Goal: Share content: Share content

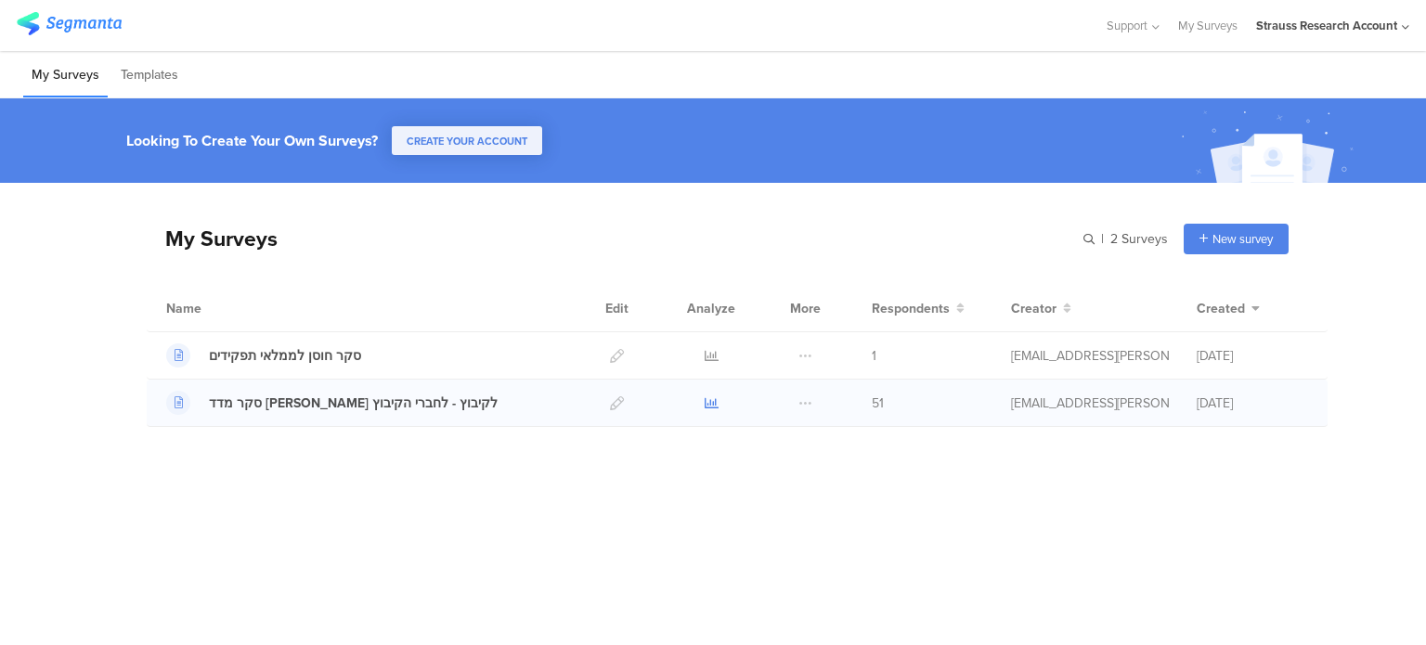
click at [709, 401] on icon at bounding box center [712, 403] width 14 height 14
click at [706, 352] on icon at bounding box center [712, 356] width 14 height 14
click at [718, 403] on div at bounding box center [711, 403] width 56 height 46
click at [708, 401] on icon at bounding box center [712, 403] width 14 height 14
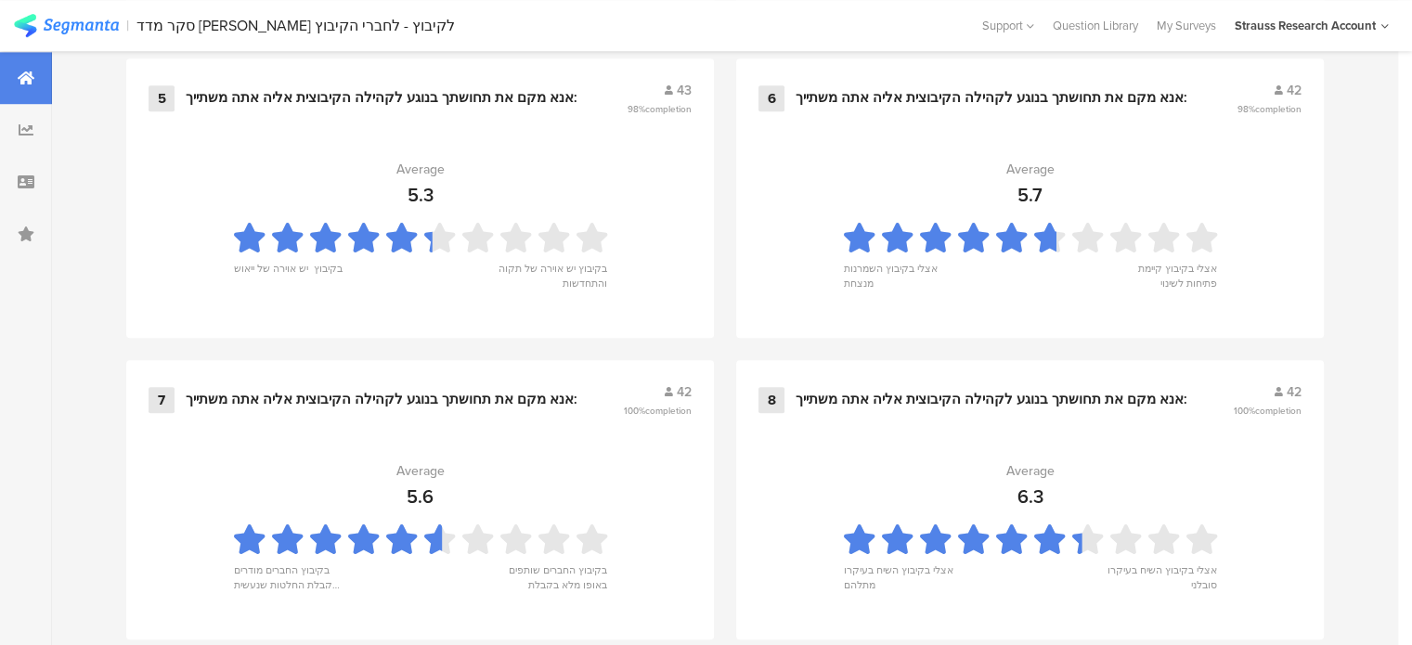
scroll to position [1443, 0]
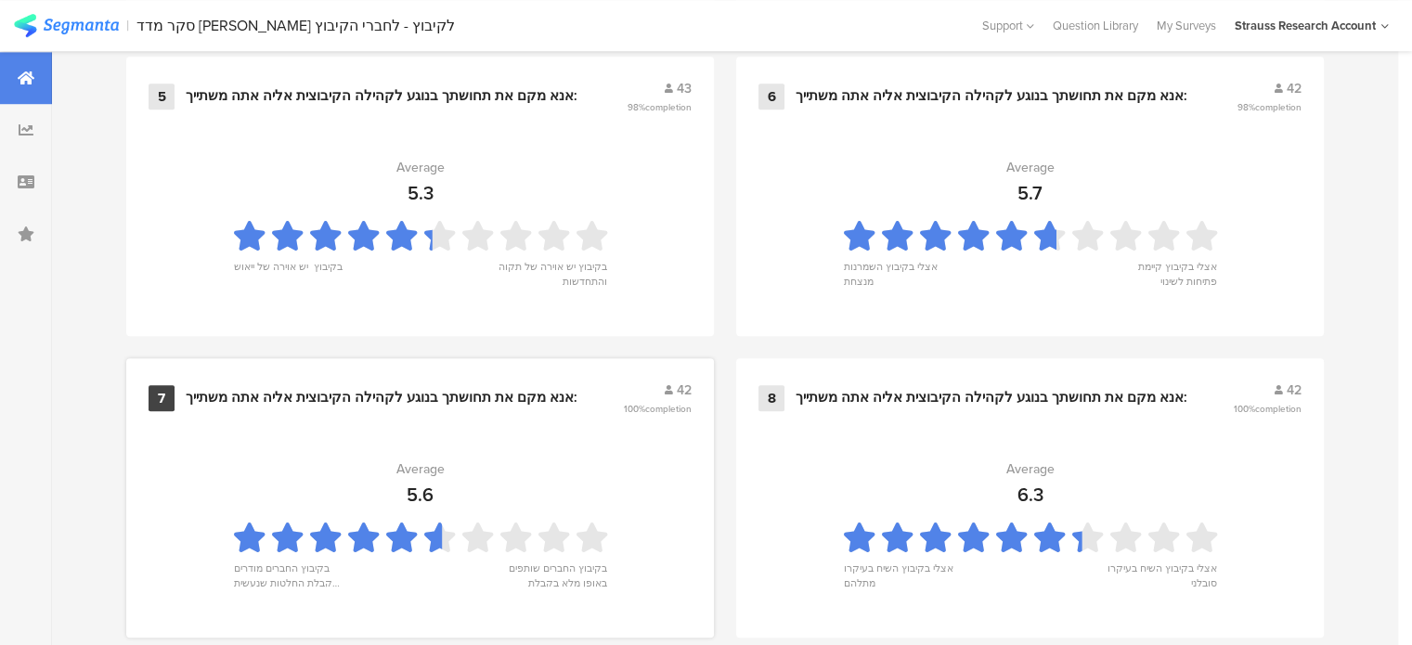
click at [367, 404] on div "7 אנא מקם את תחושתך בנוגע לקהילה הקיבוצית אליה אתה משתייך: 42 100% completion" at bounding box center [420, 398] width 543 height 35
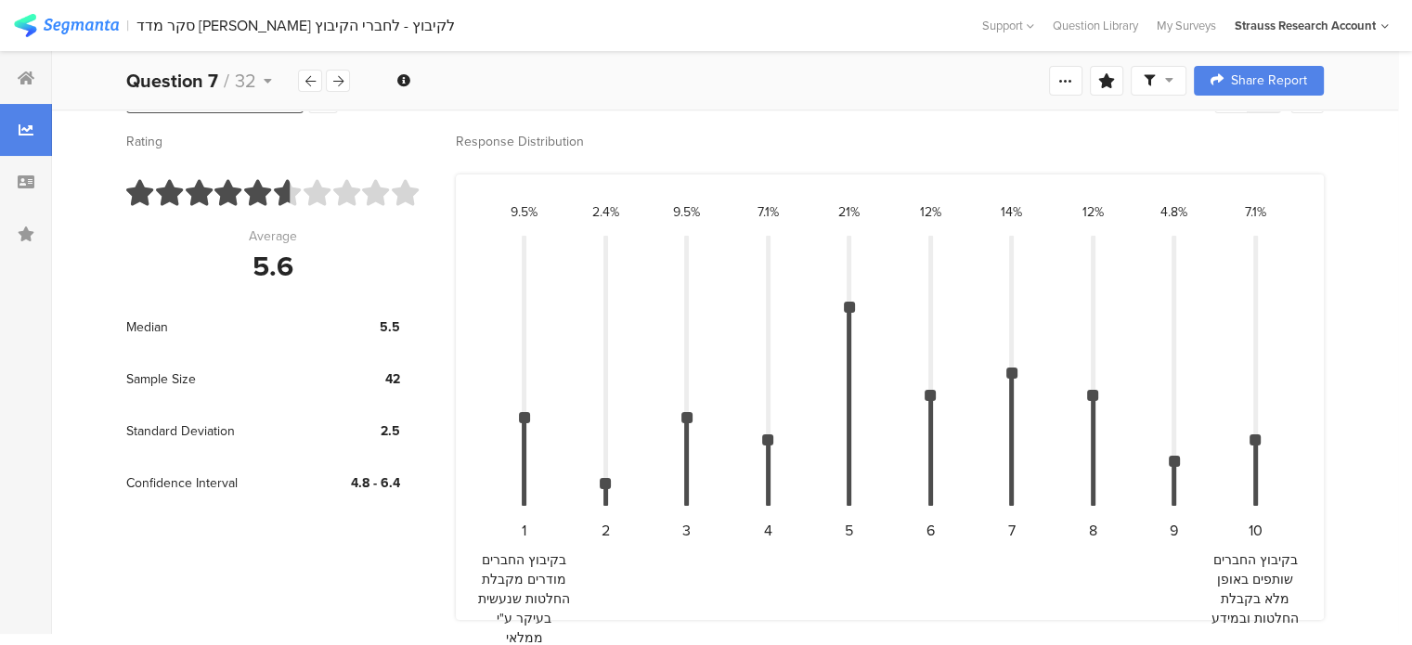
scroll to position [154, 0]
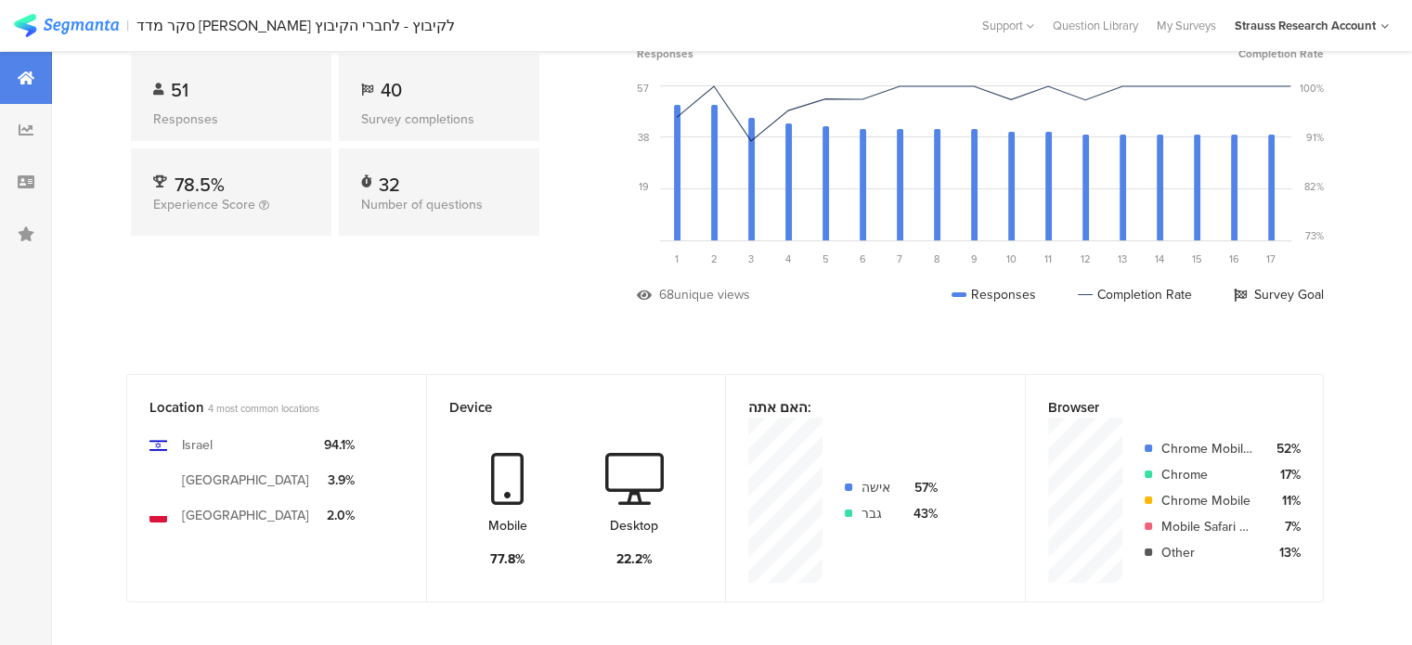
scroll to position [1443, 0]
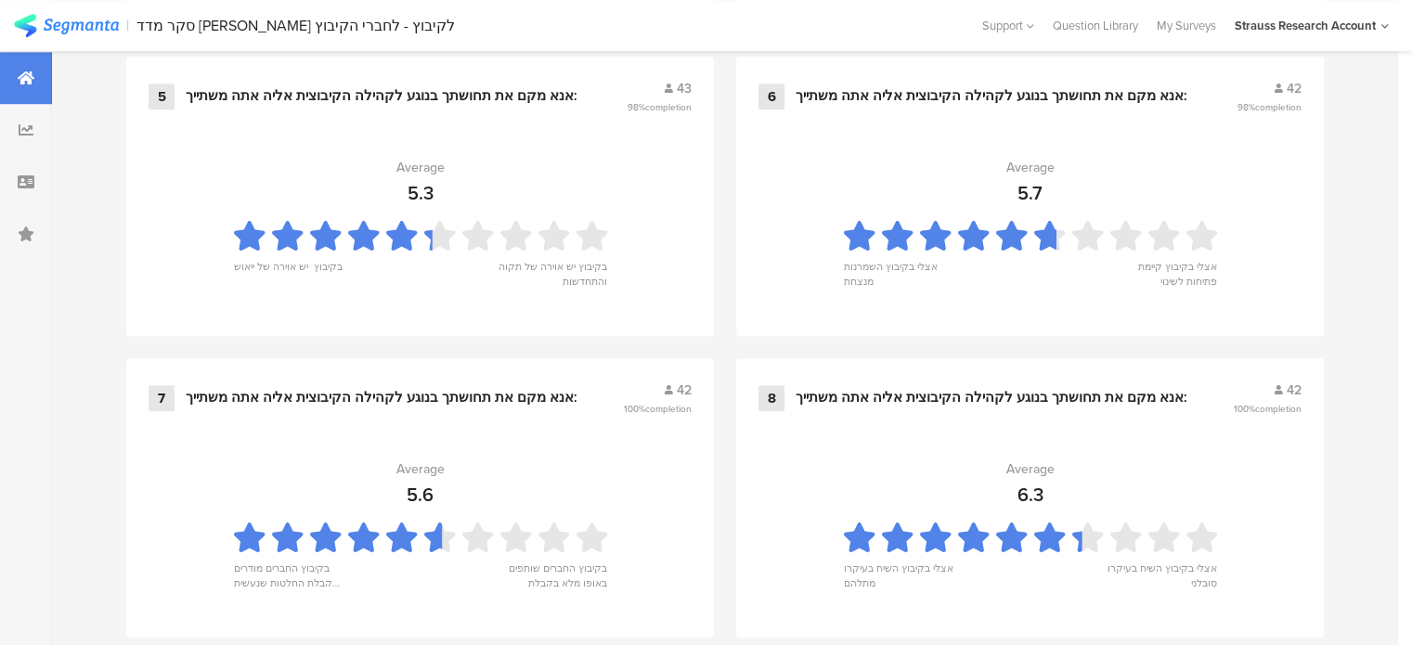
click at [1380, 21] on div "Strauss Research Account" at bounding box center [1312, 25] width 154 height 29
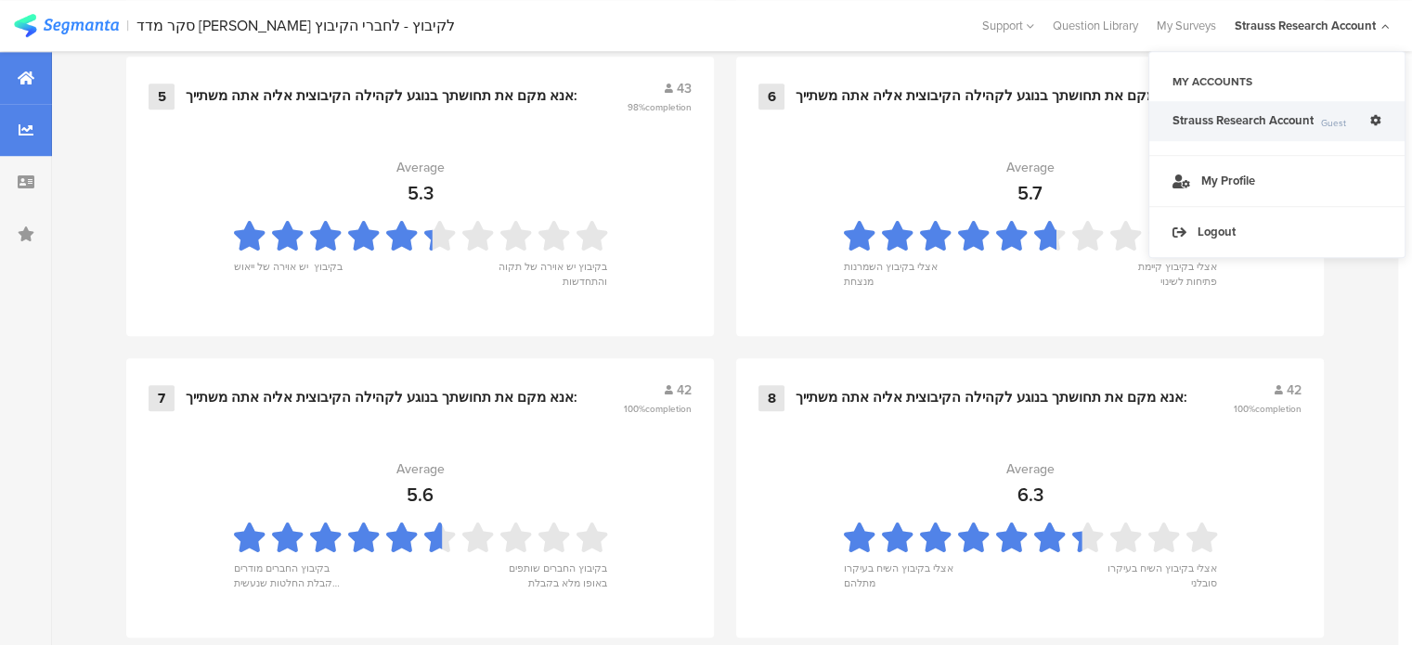
click at [18, 122] on div at bounding box center [26, 130] width 52 height 52
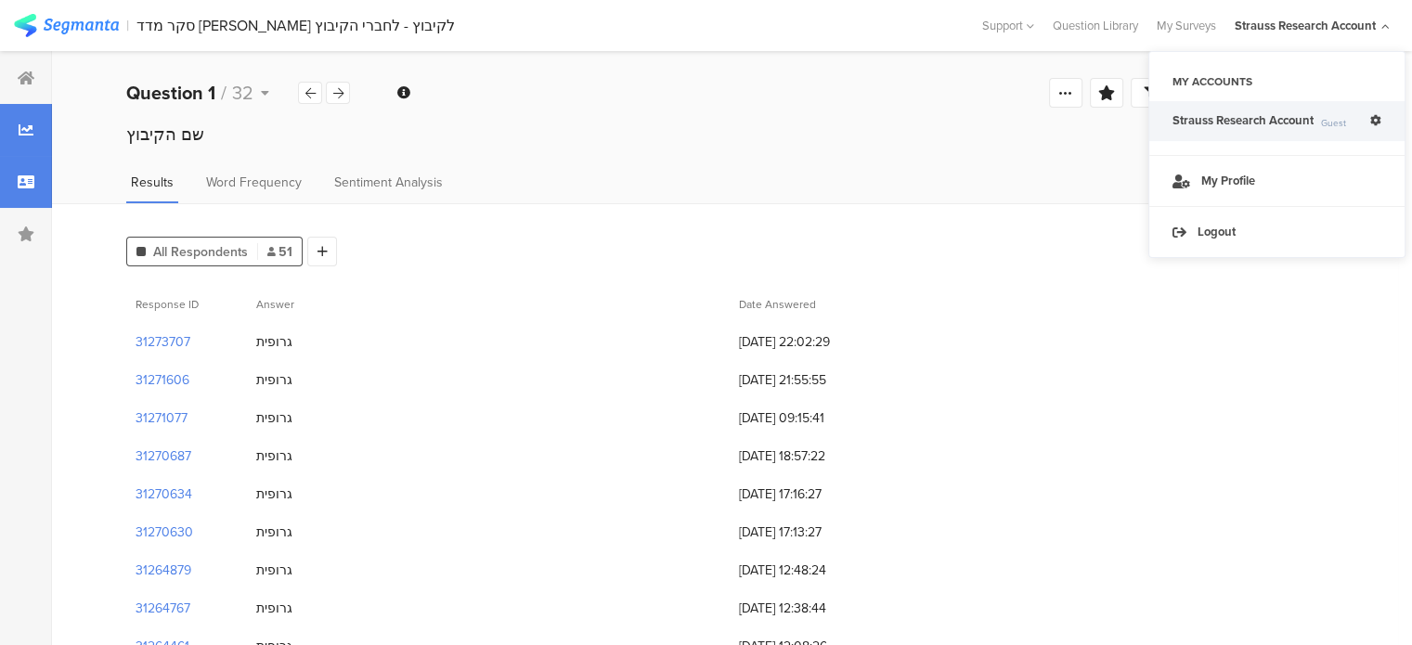
click at [21, 190] on div at bounding box center [26, 182] width 52 height 52
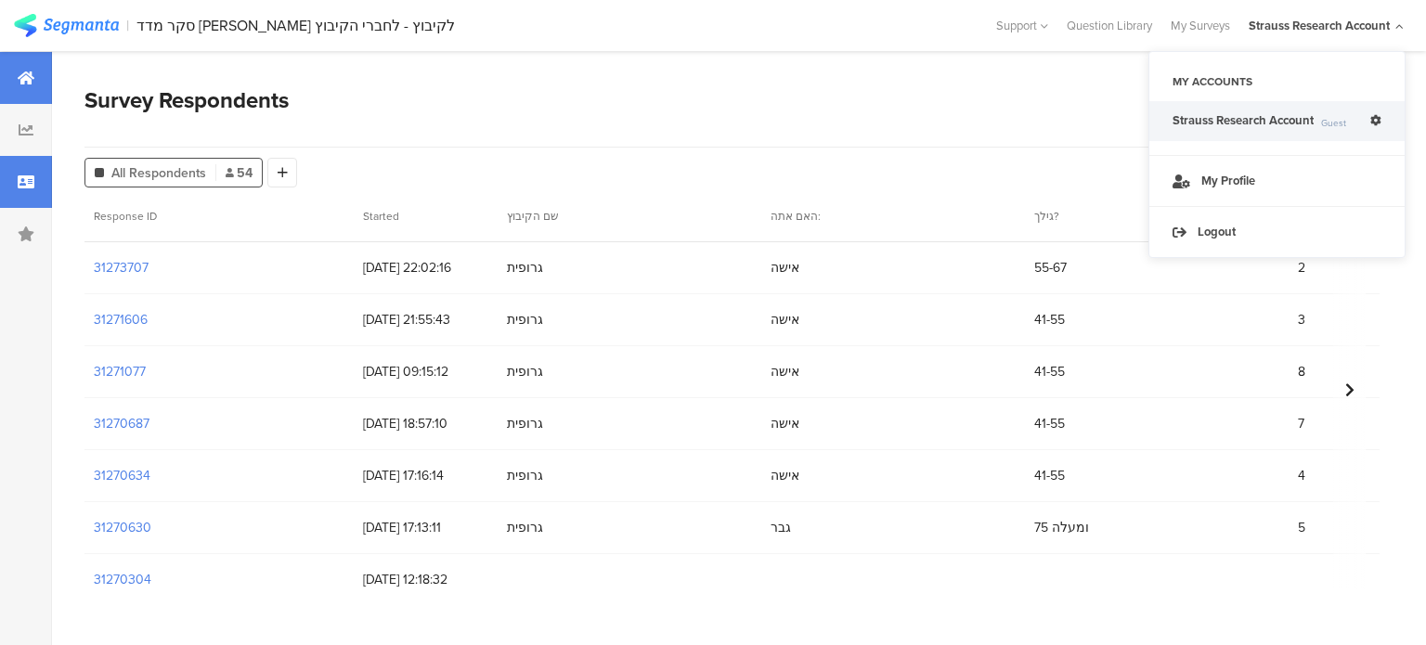
click at [22, 80] on icon at bounding box center [26, 78] width 17 height 15
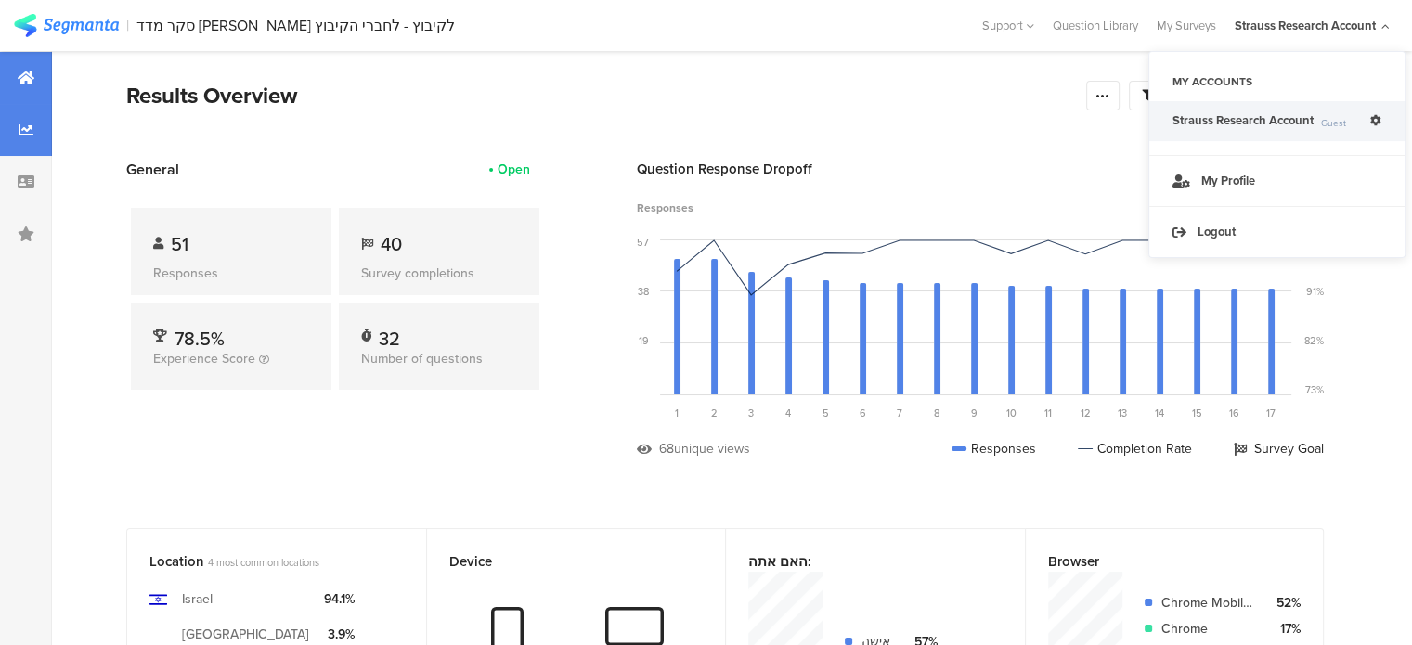
click at [19, 138] on div at bounding box center [26, 130] width 52 height 52
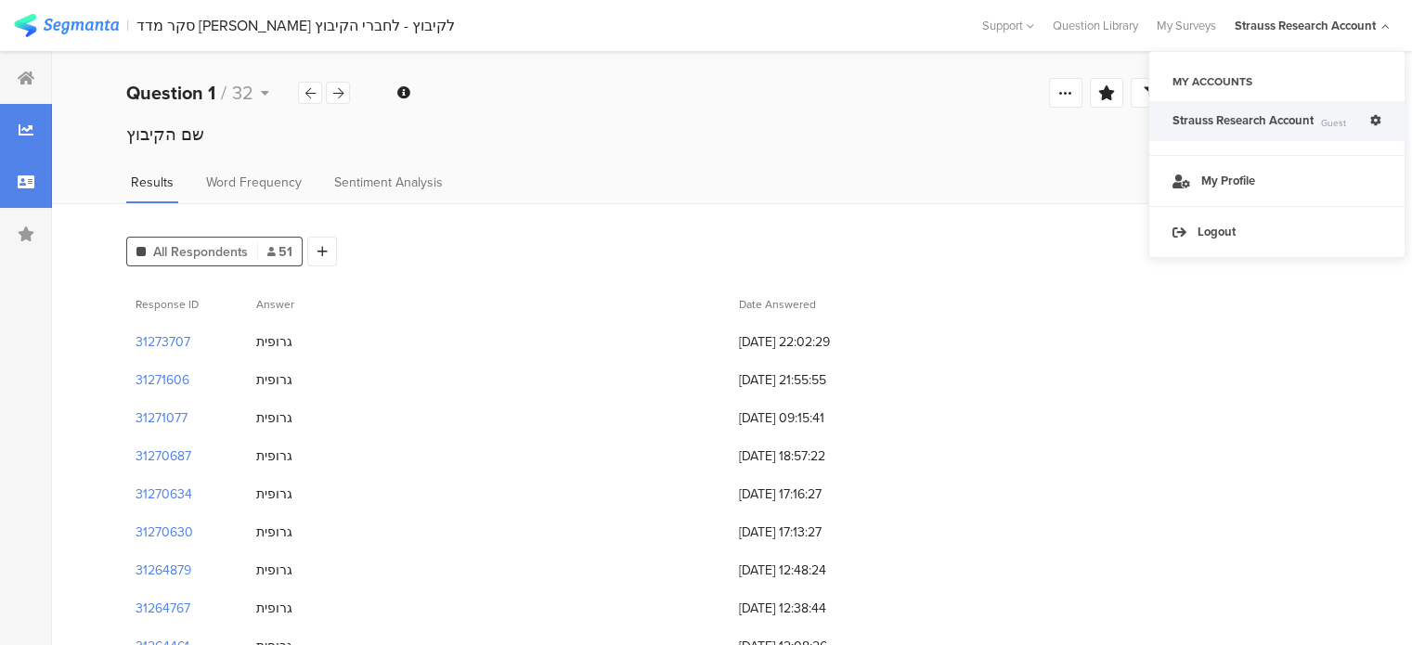
click at [14, 169] on div at bounding box center [26, 182] width 52 height 52
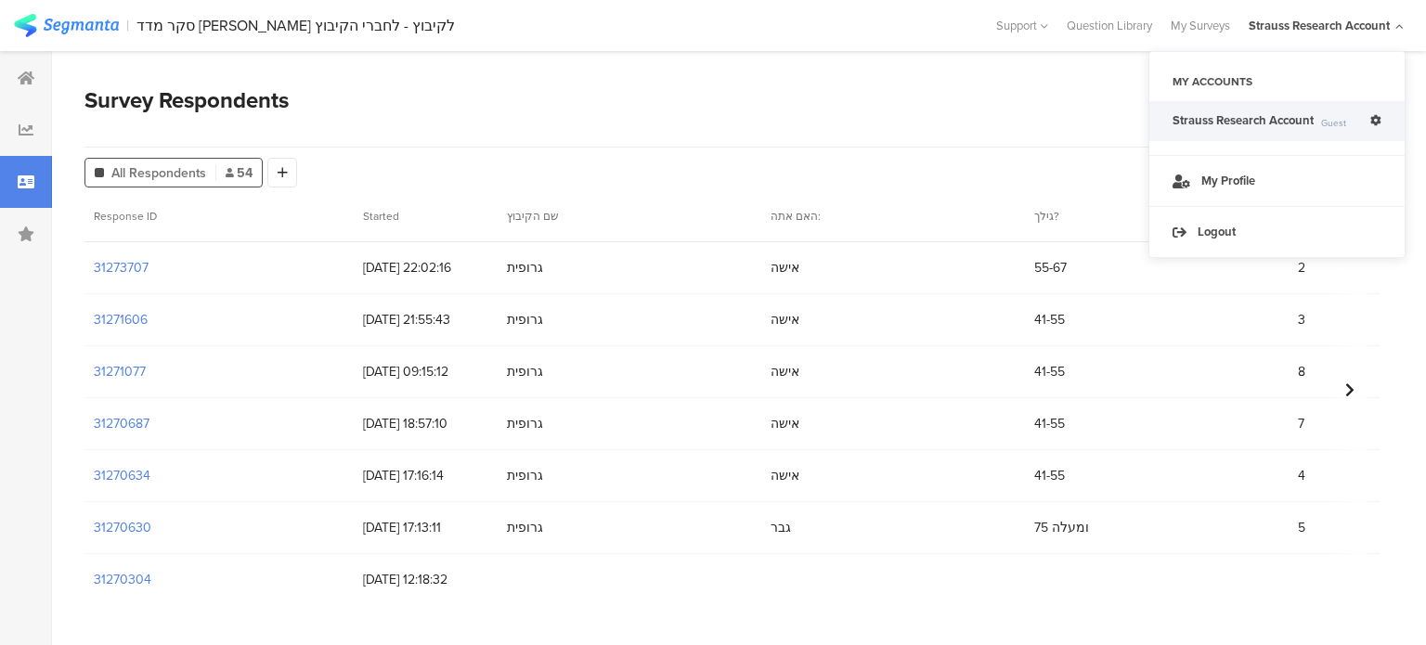
click at [1344, 391] on div at bounding box center [1349, 389] width 32 height 399
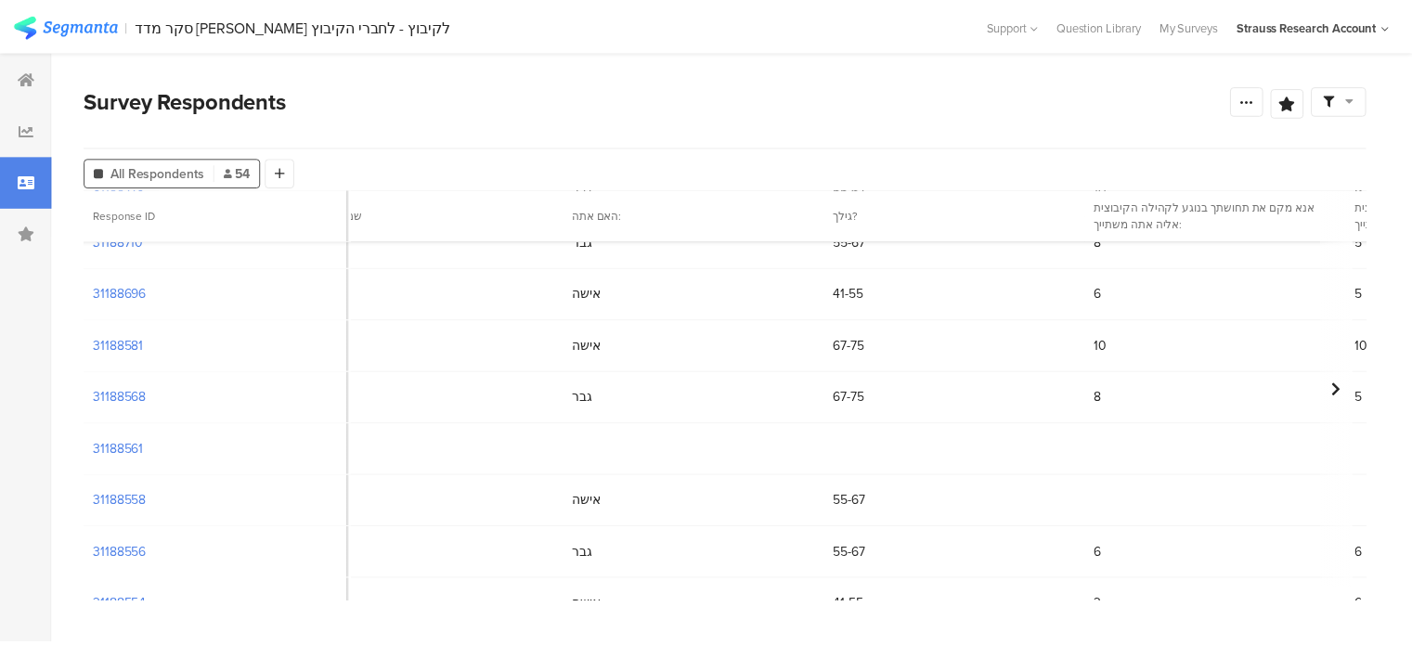
scroll to position [2478, 193]
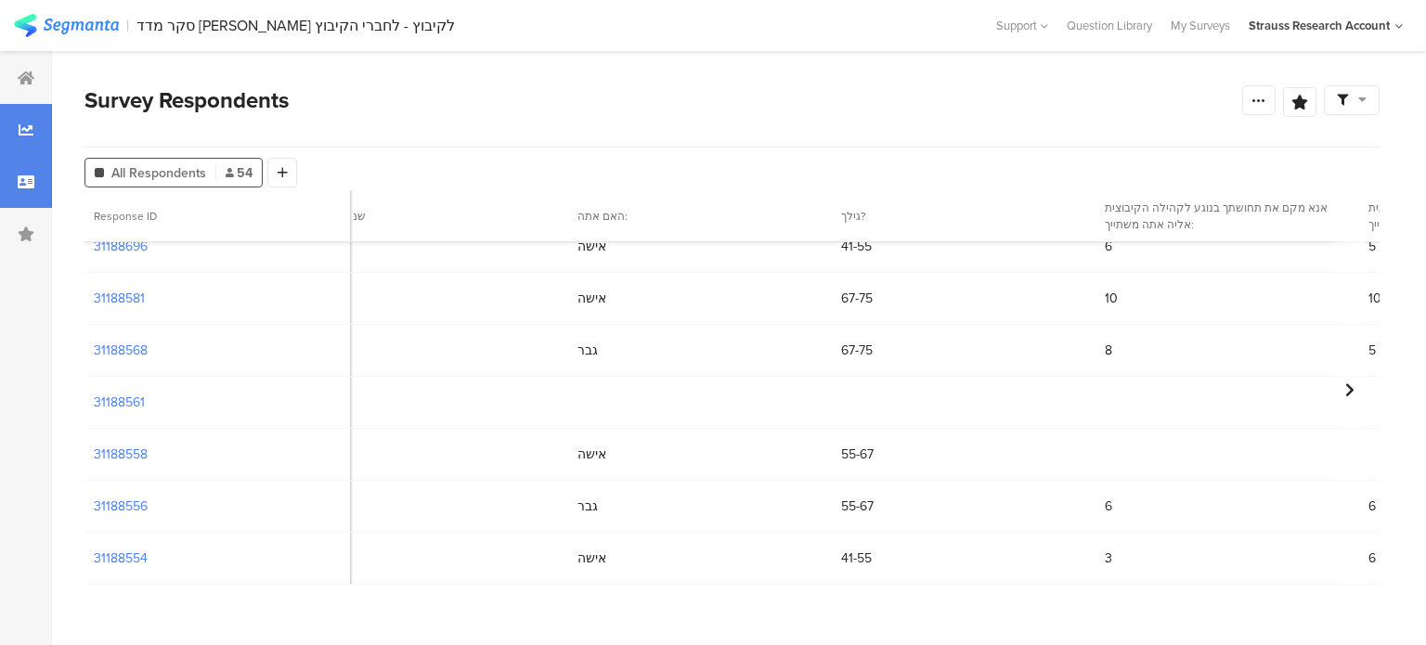
click at [18, 134] on div at bounding box center [26, 130] width 52 height 52
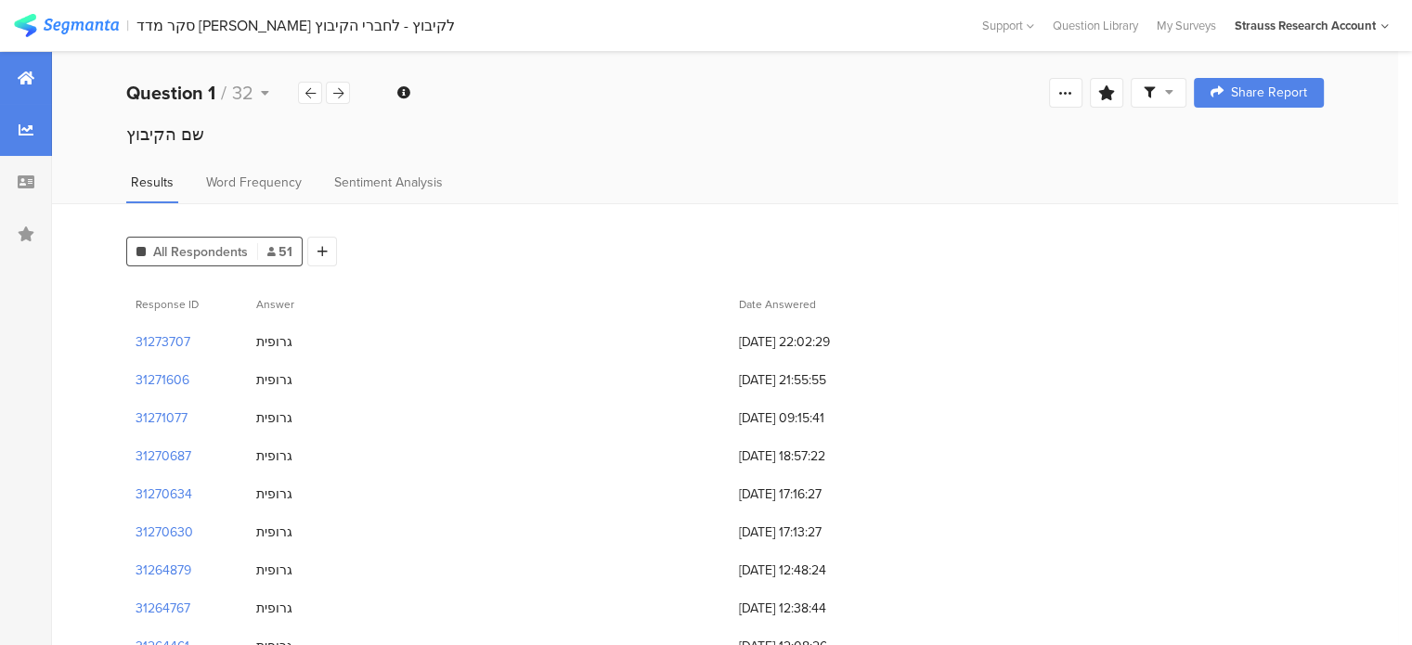
click at [33, 94] on div at bounding box center [26, 78] width 52 height 52
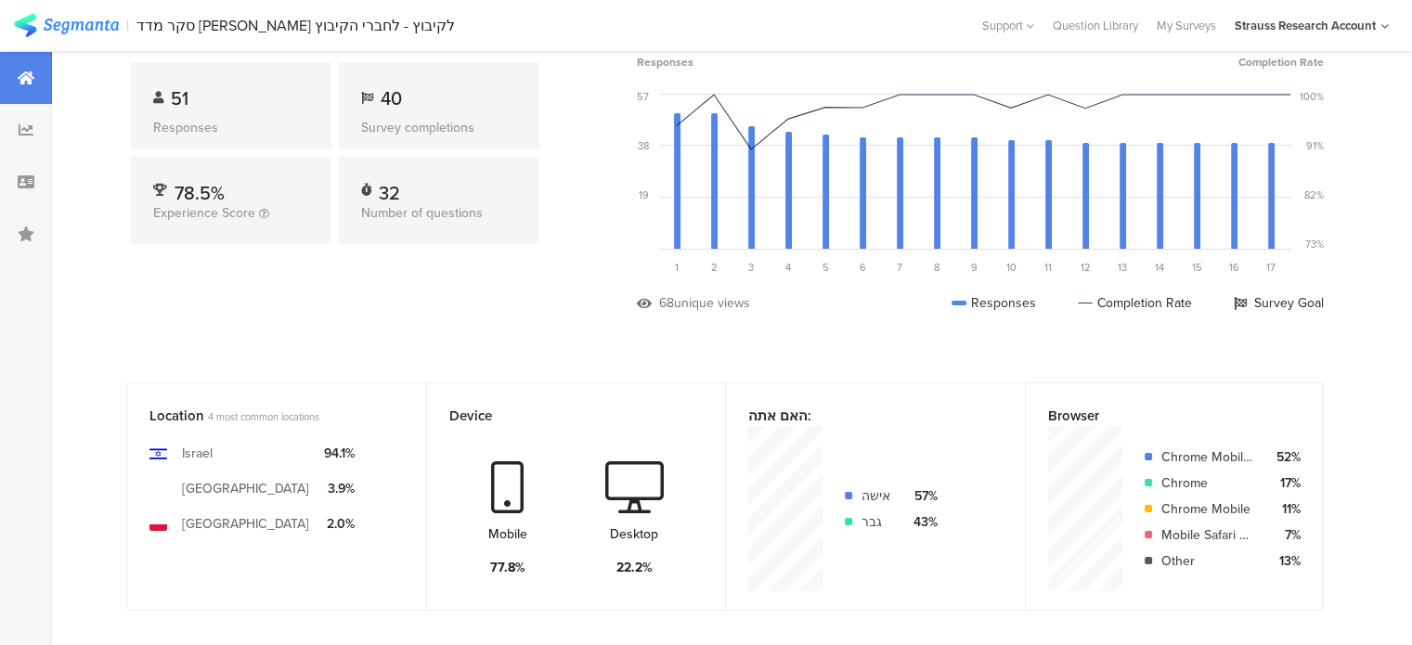
scroll to position [149, 0]
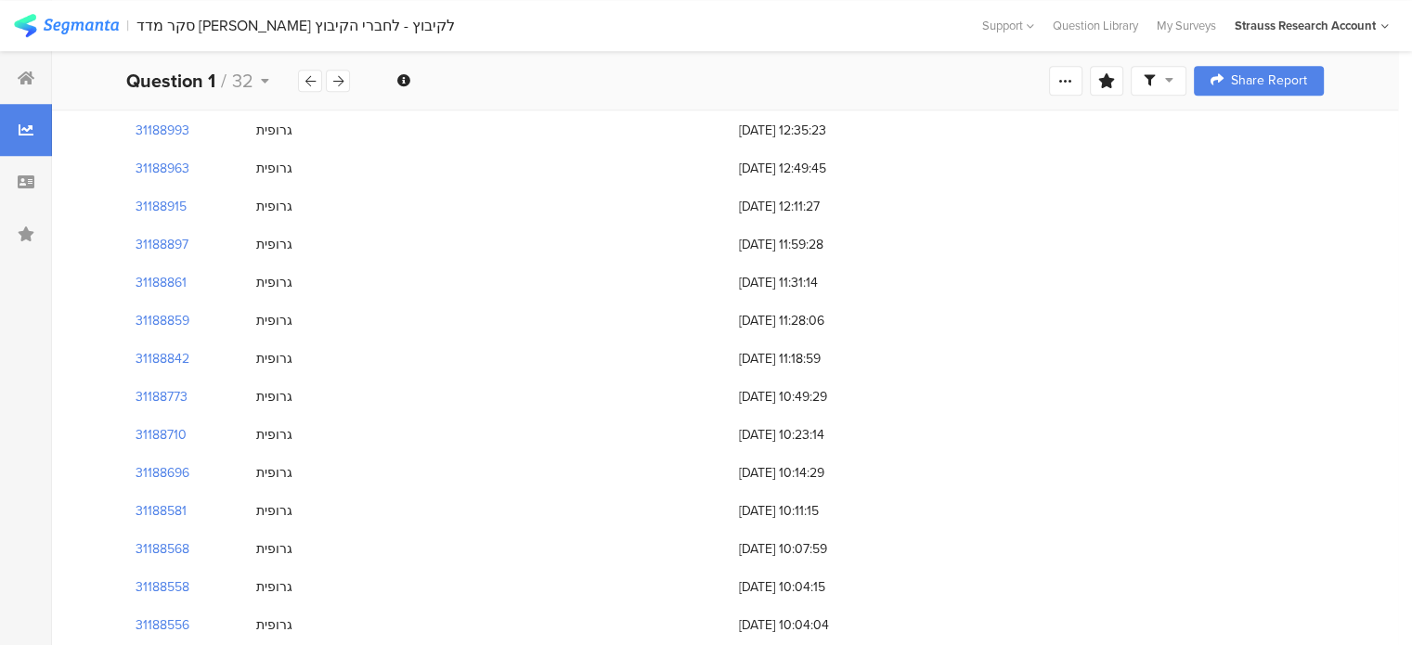
scroll to position [1642, 0]
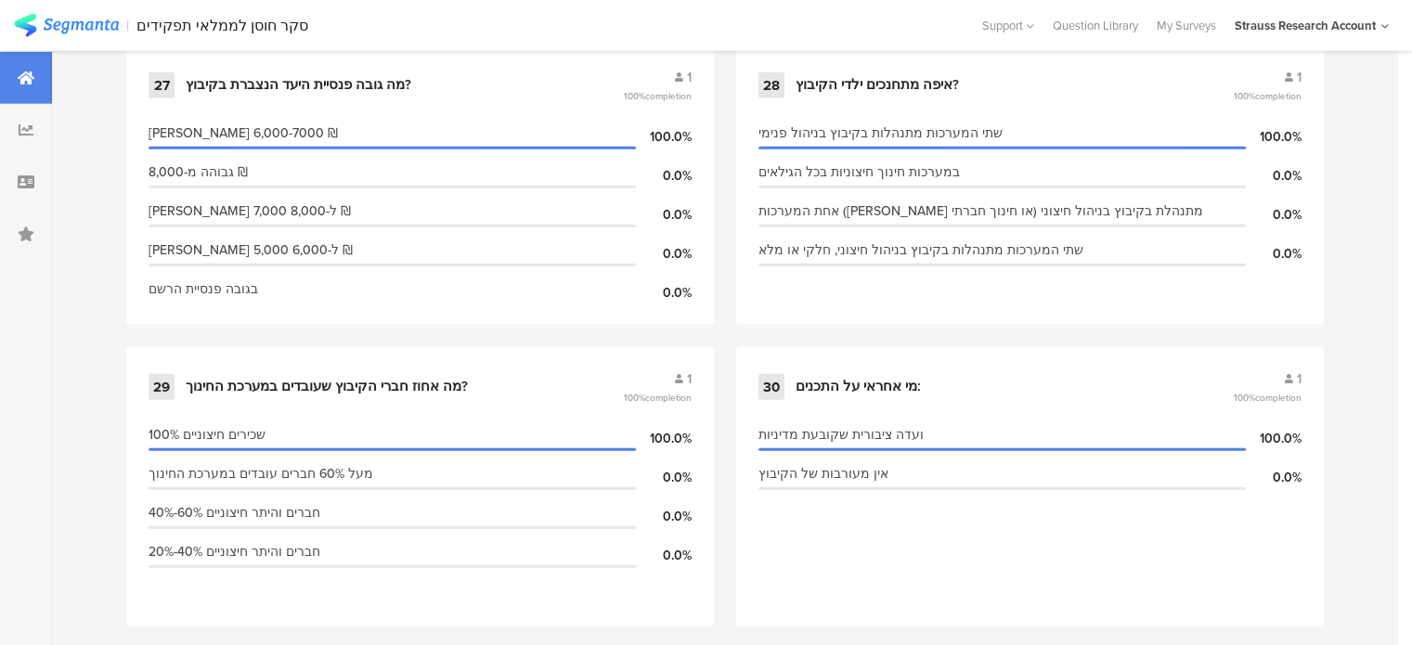
scroll to position [4828, 0]
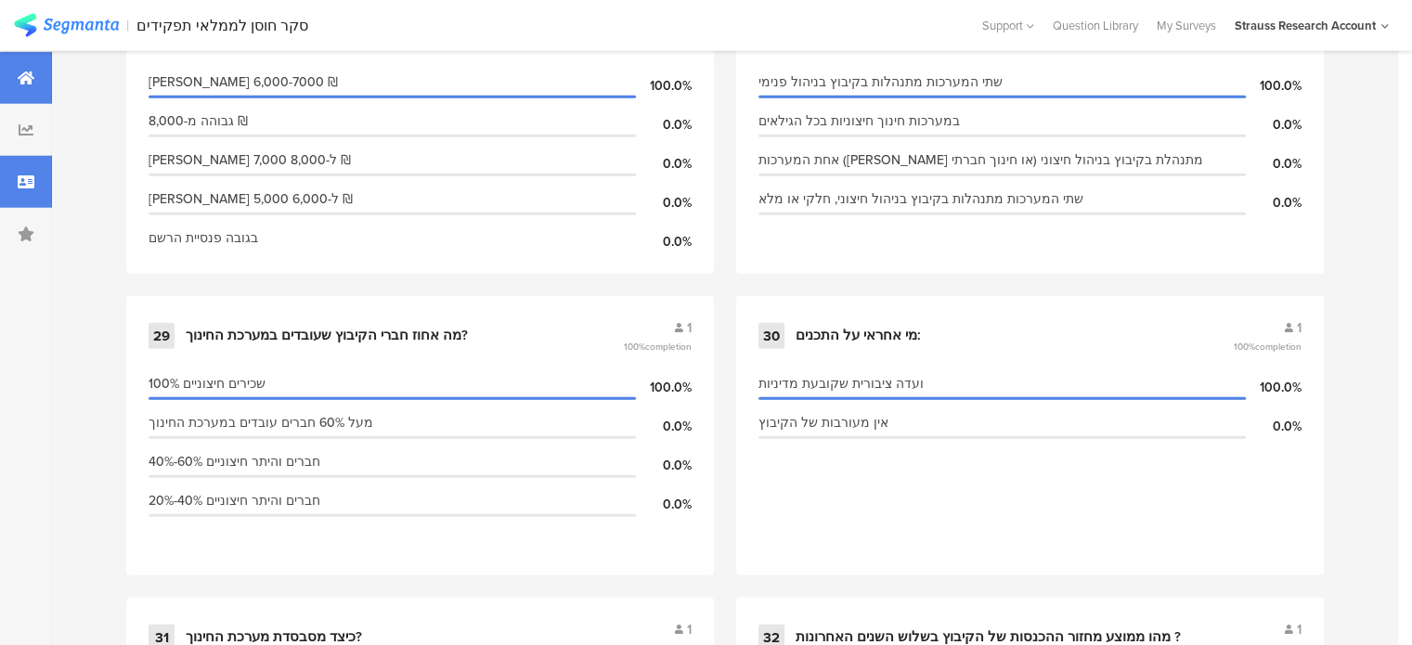
click at [30, 185] on icon at bounding box center [26, 182] width 17 height 15
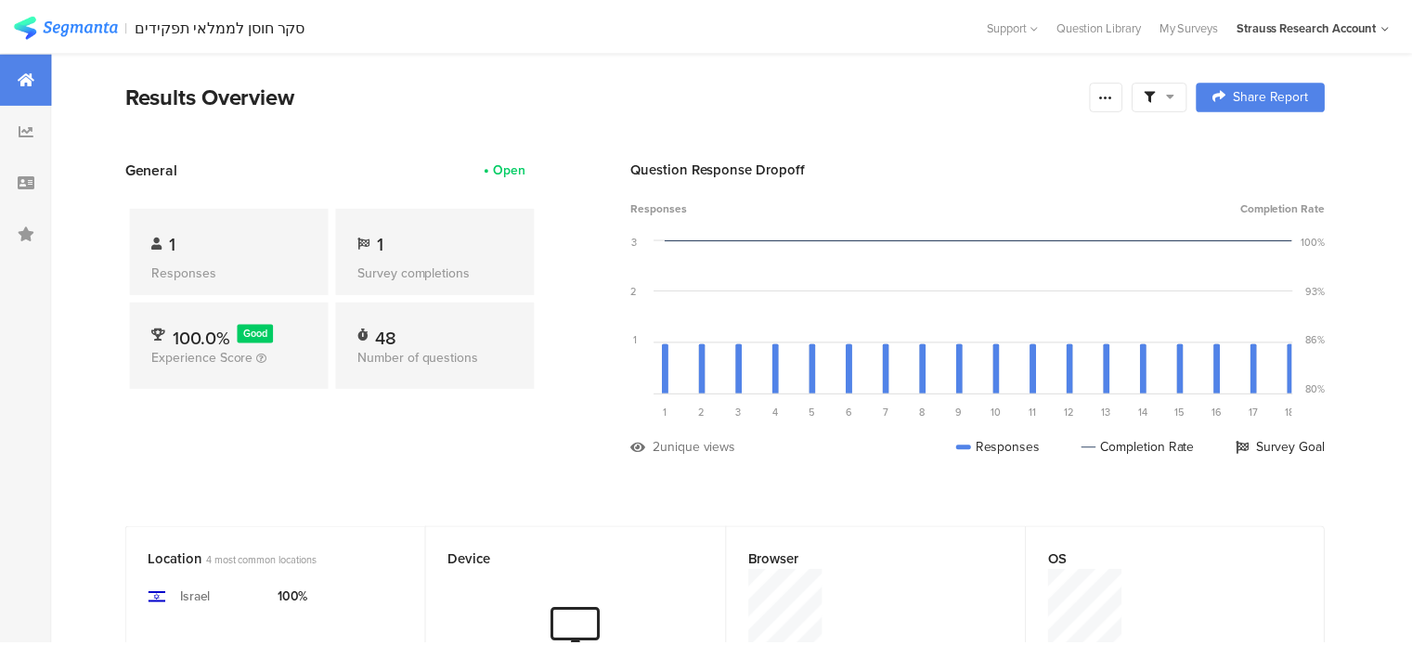
scroll to position [4828, 0]
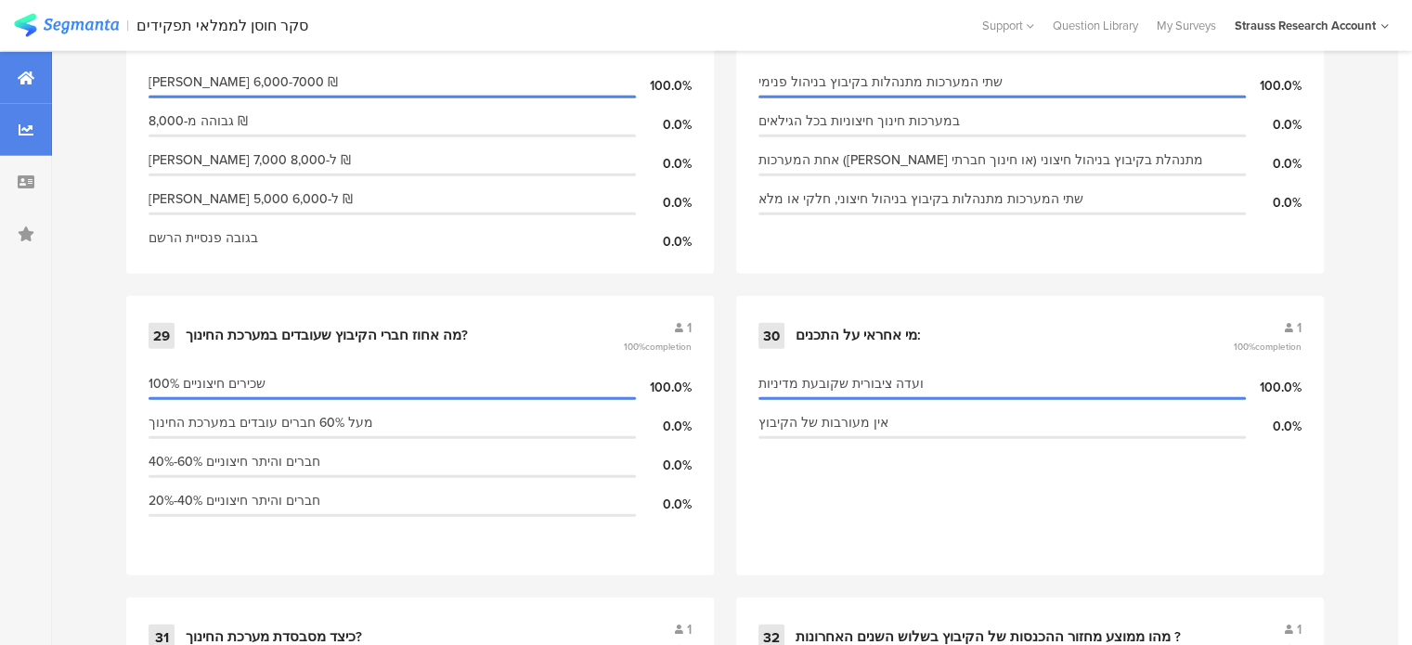
click at [26, 129] on icon at bounding box center [26, 130] width 15 height 15
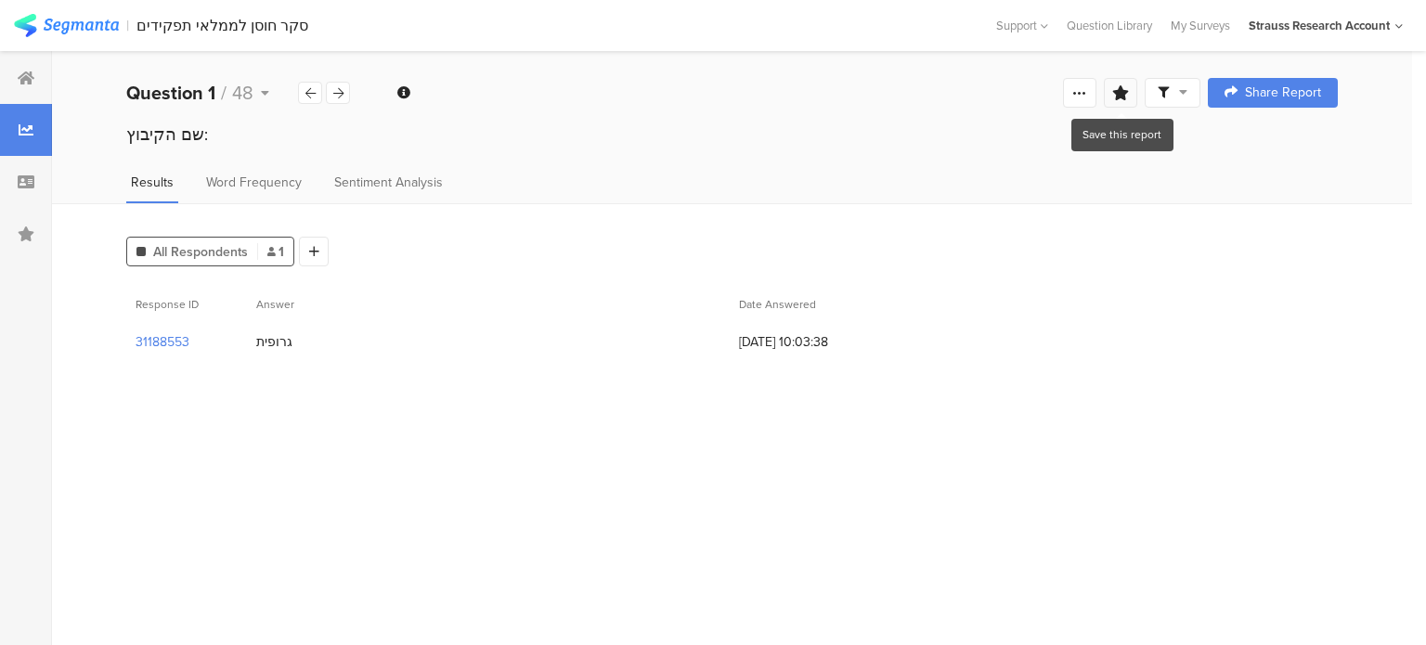
click at [1123, 91] on icon at bounding box center [1120, 92] width 17 height 15
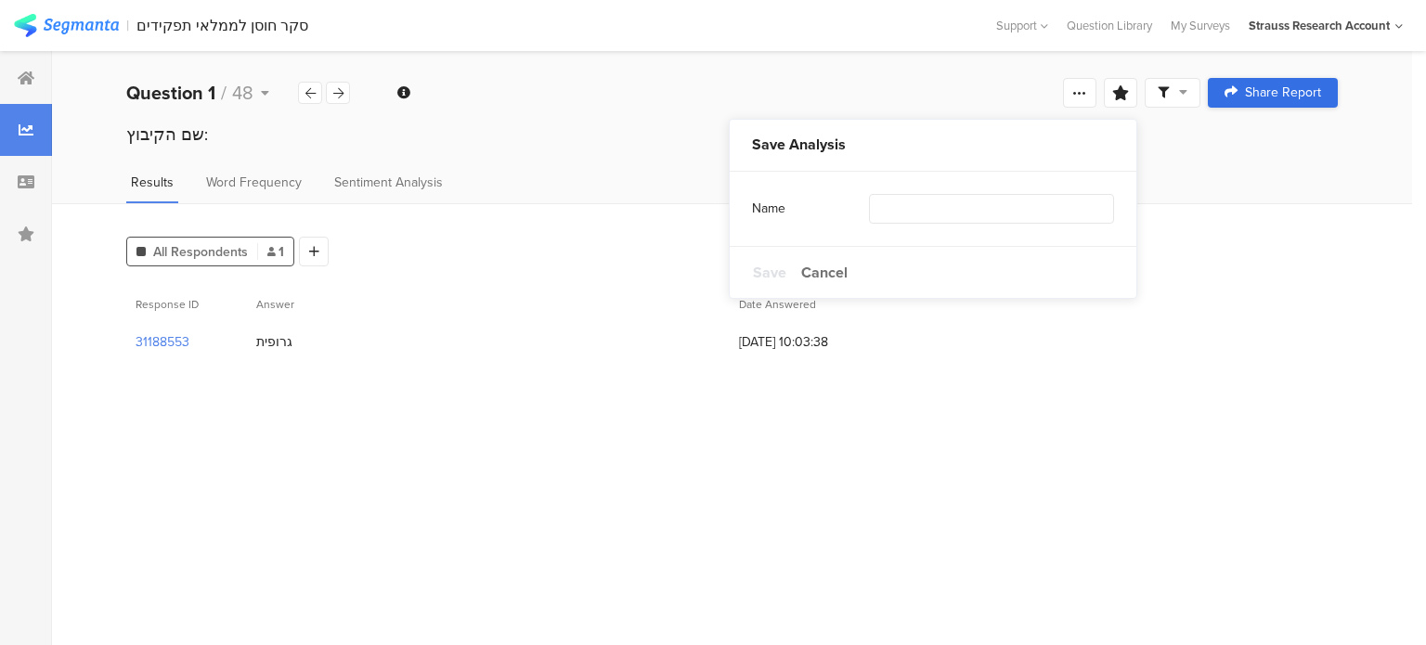
click at [1290, 93] on span "Share Report" at bounding box center [1283, 92] width 76 height 13
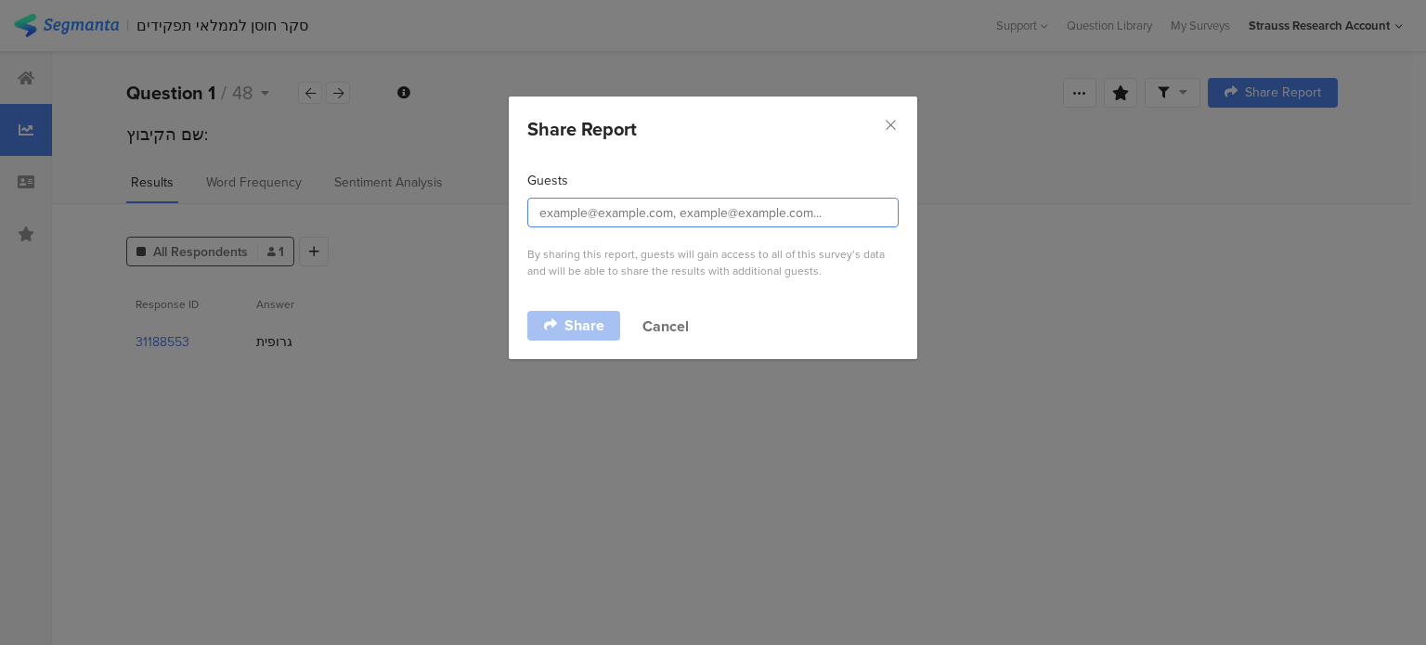
click at [698, 208] on input "dialog" at bounding box center [712, 213] width 371 height 30
type input "horacio@DesertInnovation.org"
click at [569, 333] on span "Share" at bounding box center [585, 325] width 40 height 15
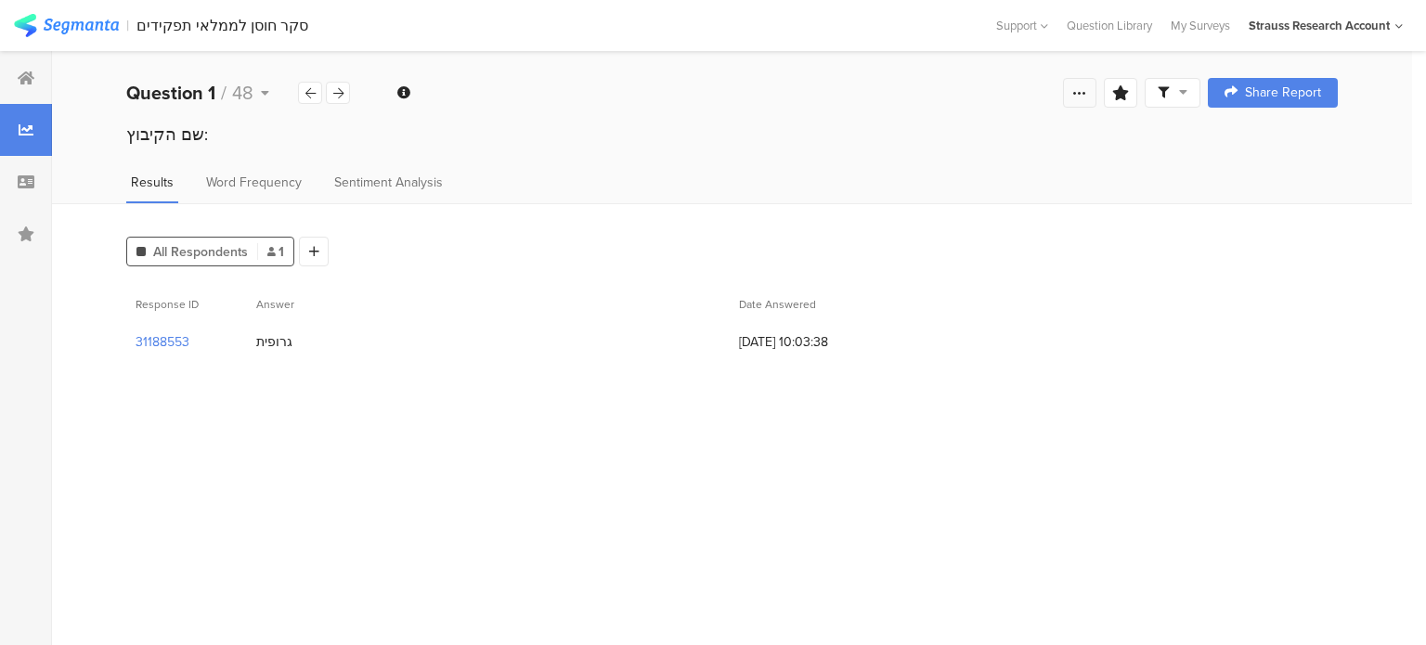
click at [1081, 98] on icon at bounding box center [1079, 92] width 15 height 15
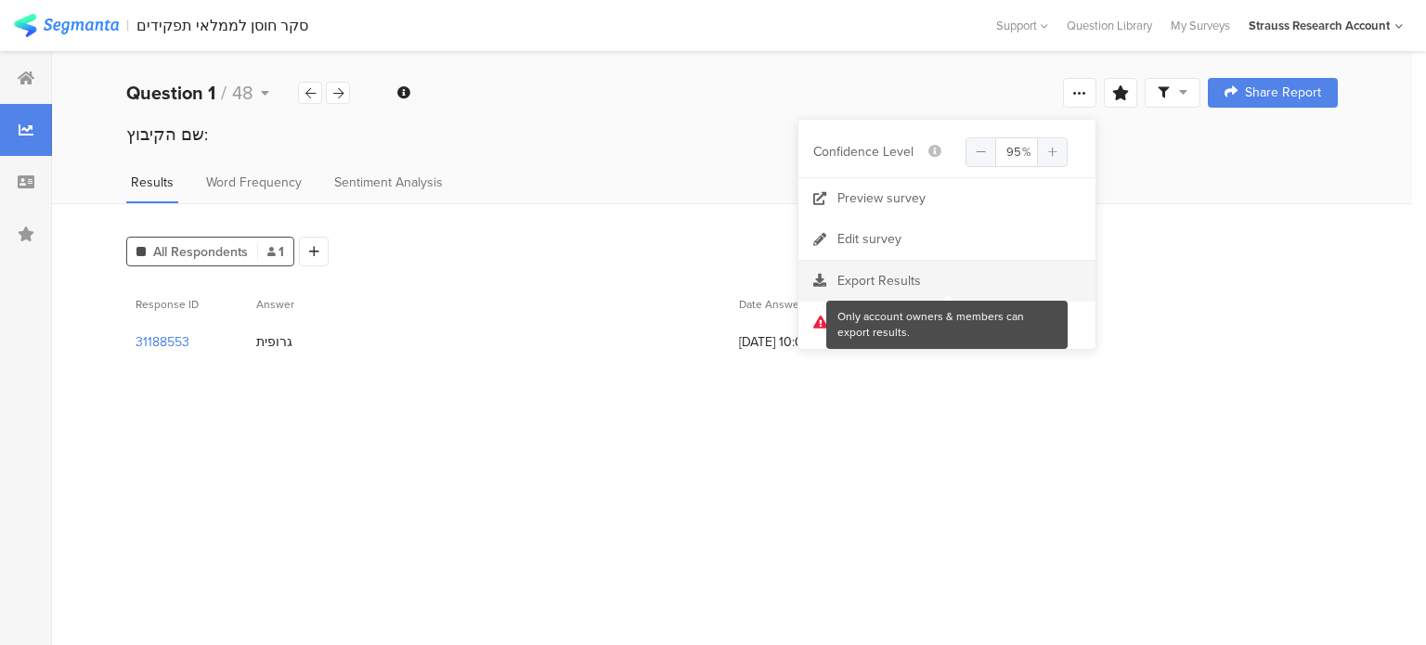
click at [915, 287] on div at bounding box center [946, 281] width 297 height 19
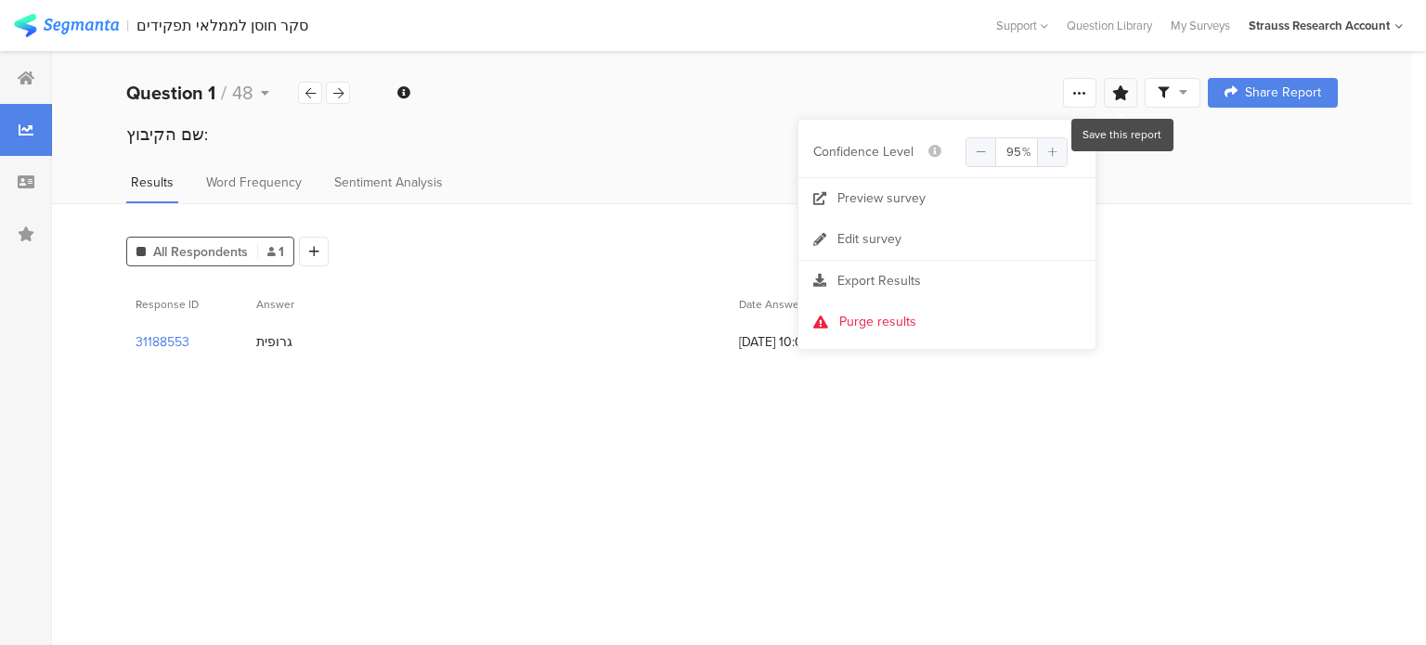
click at [1115, 98] on icon at bounding box center [1120, 92] width 17 height 15
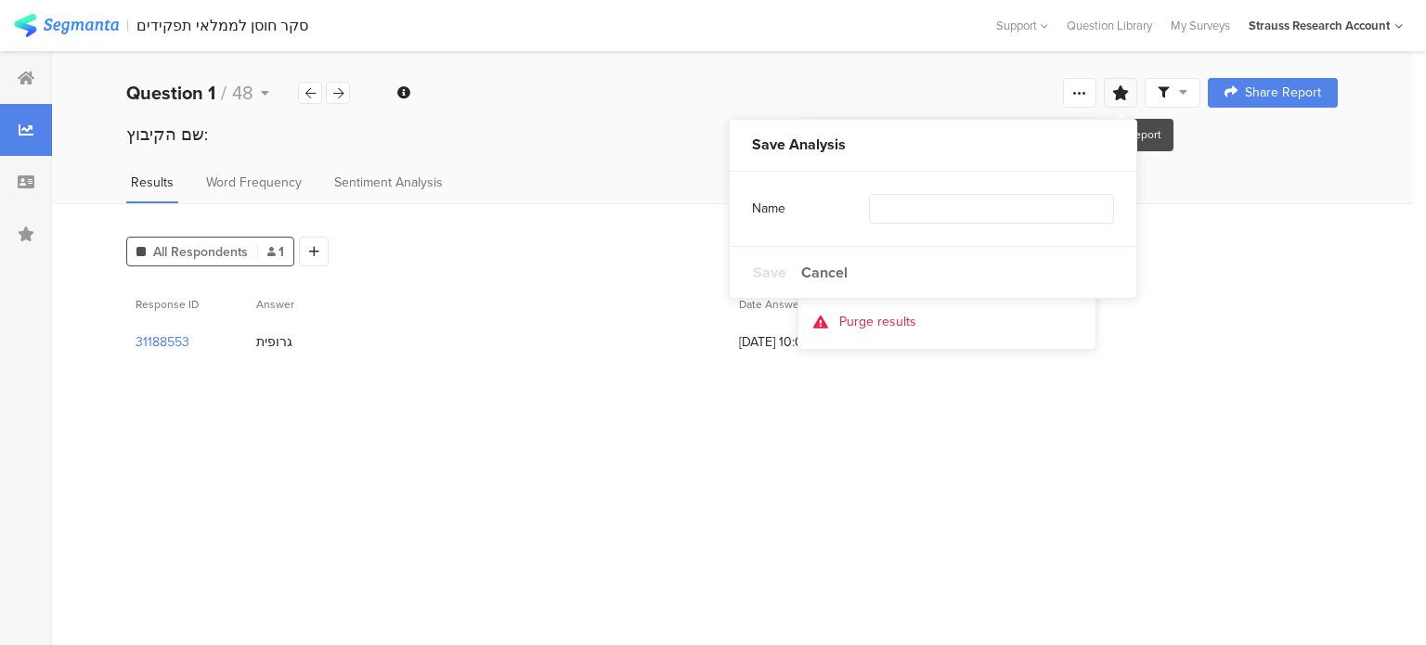
click at [1115, 98] on icon at bounding box center [1120, 92] width 17 height 15
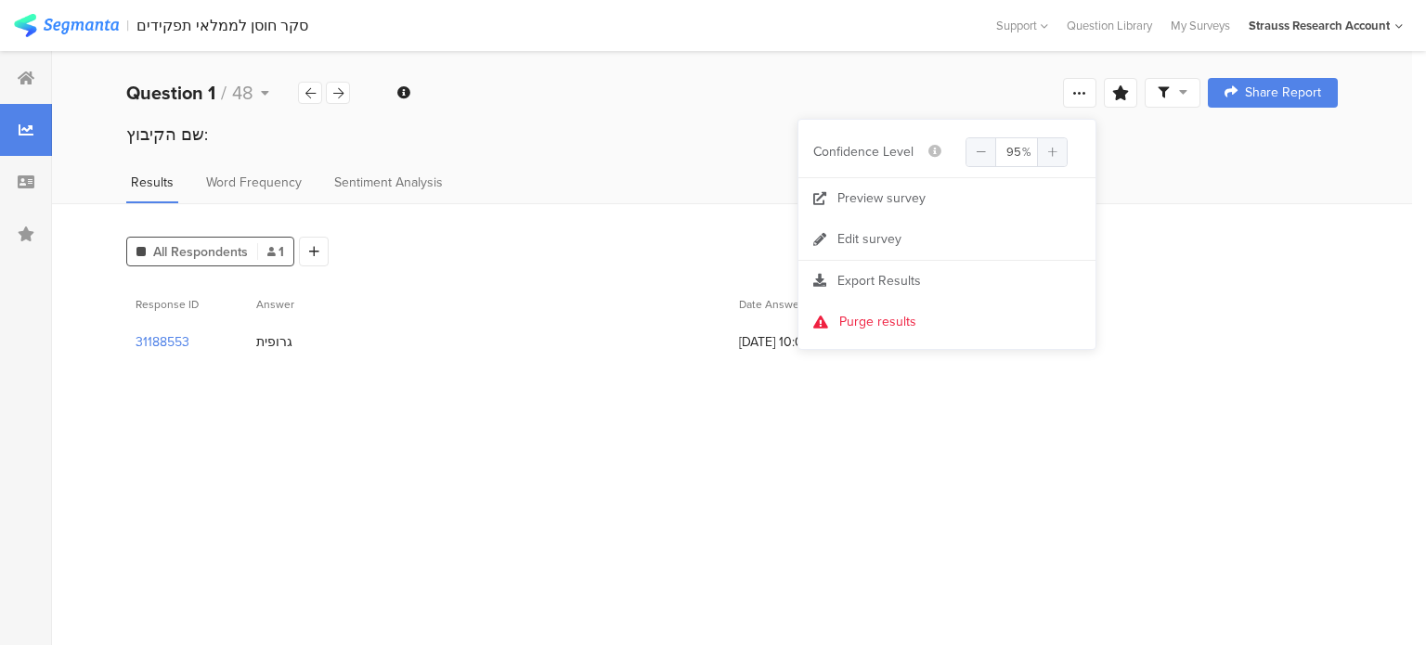
click at [1129, 255] on div "All Respondents 1 Add Segment" at bounding box center [732, 247] width 1212 height 37
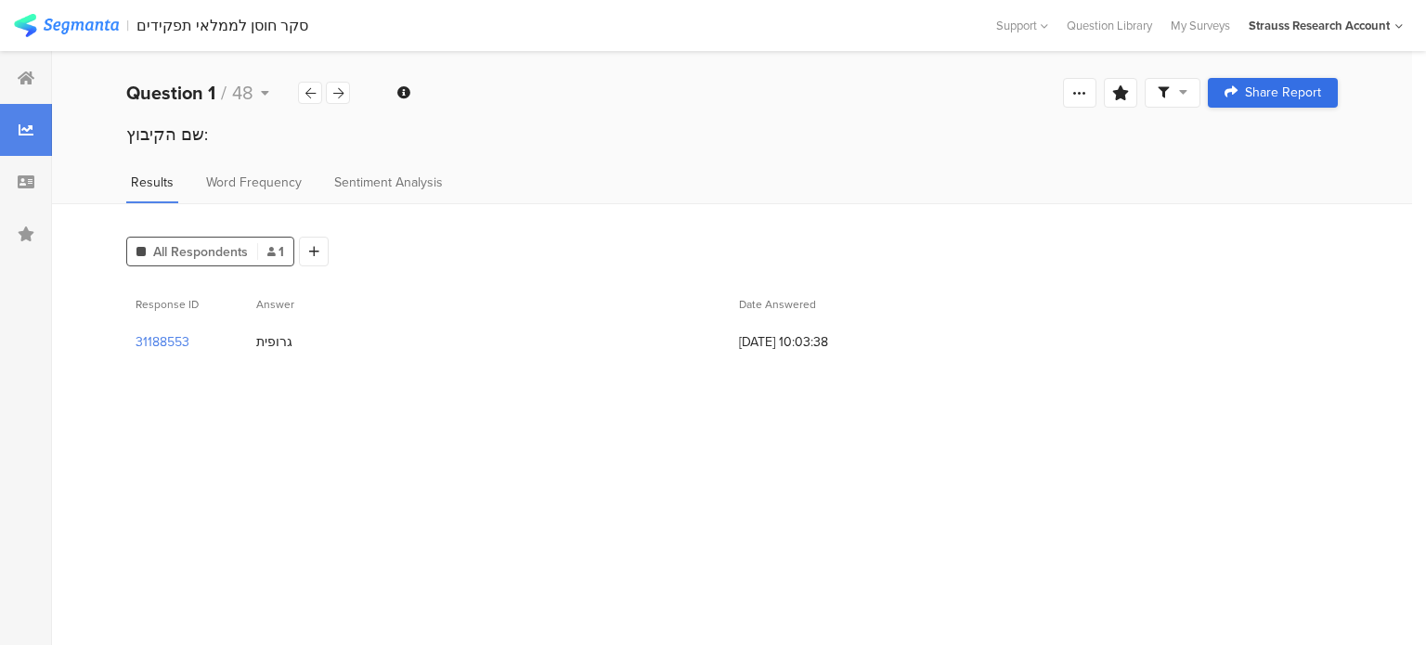
click at [1292, 96] on span "Share Report" at bounding box center [1283, 92] width 76 height 13
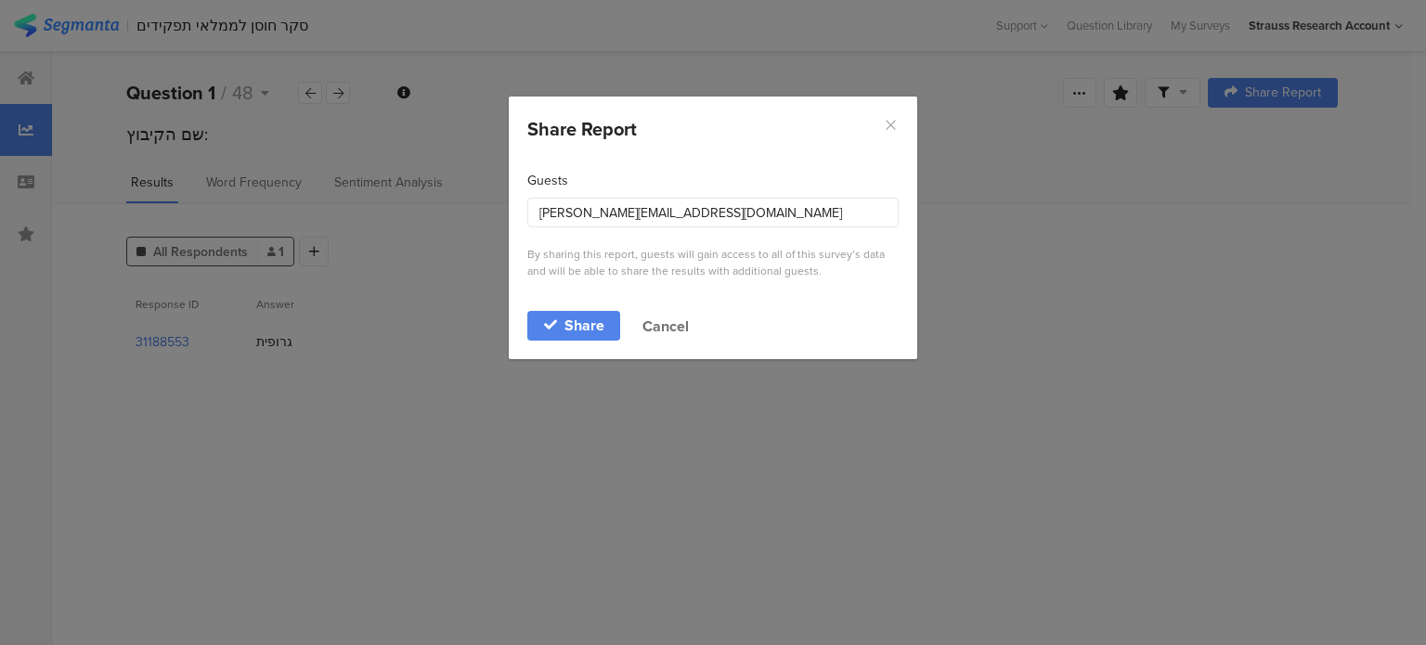
click at [889, 123] on icon "Close" at bounding box center [891, 125] width 16 height 16
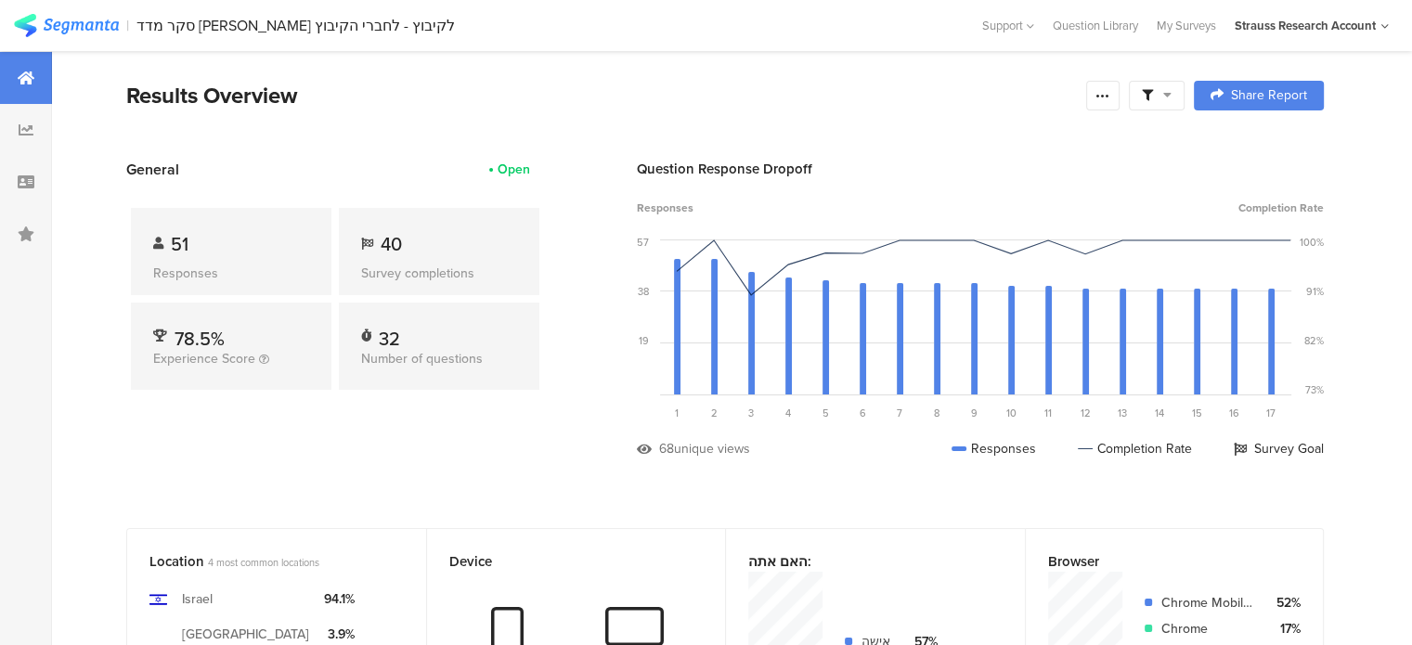
click at [708, 401] on div "2" at bounding box center [713, 318] width 37 height 184
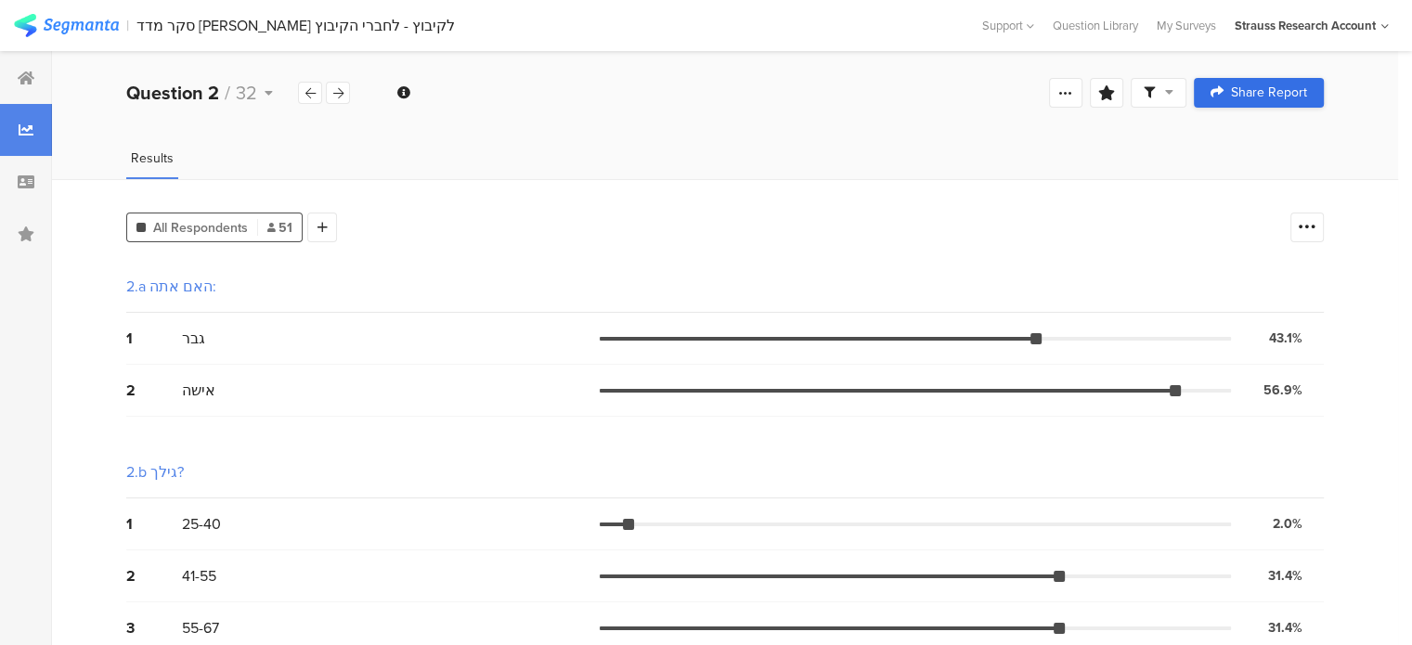
click at [1279, 95] on span "Share Report" at bounding box center [1269, 92] width 76 height 13
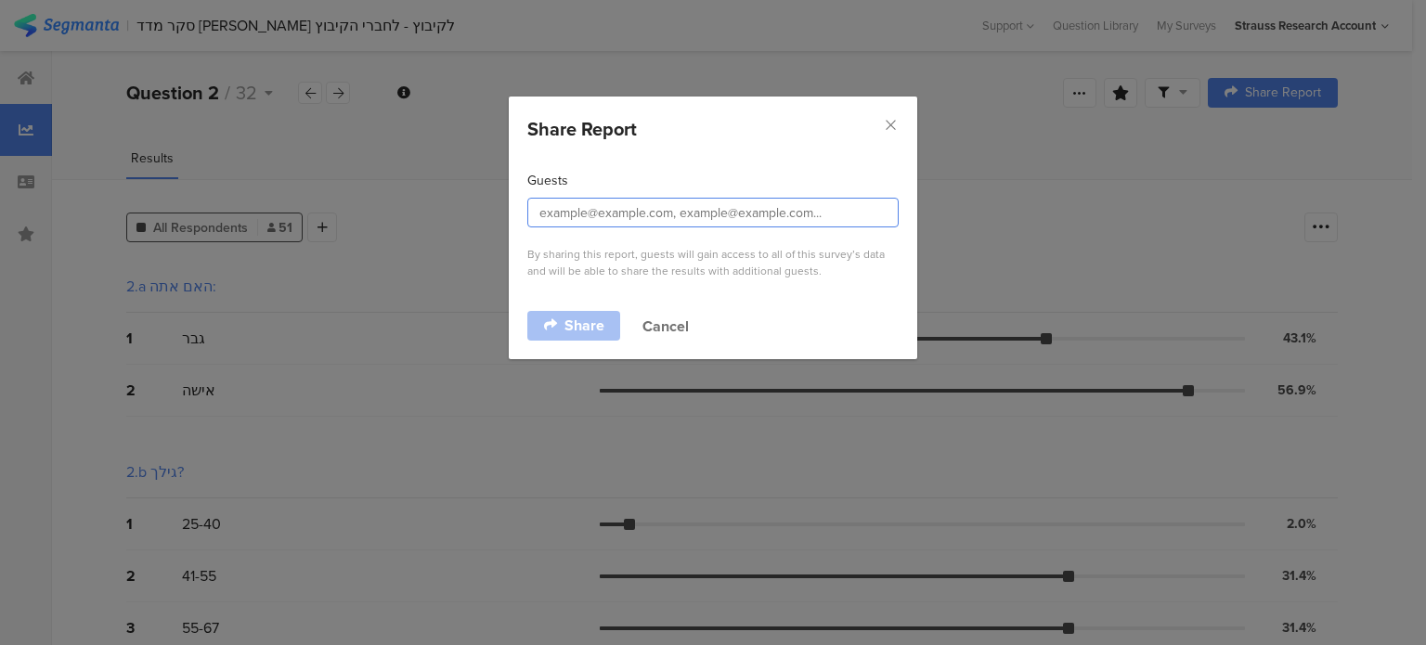
click at [546, 210] on input "dialog" at bounding box center [712, 213] width 371 height 30
type input "[PERSON_NAME][EMAIL_ADDRESS][DOMAIN_NAME]"
click at [586, 320] on span "Share" at bounding box center [585, 325] width 40 height 15
